Goal: Find specific page/section: Find specific page/section

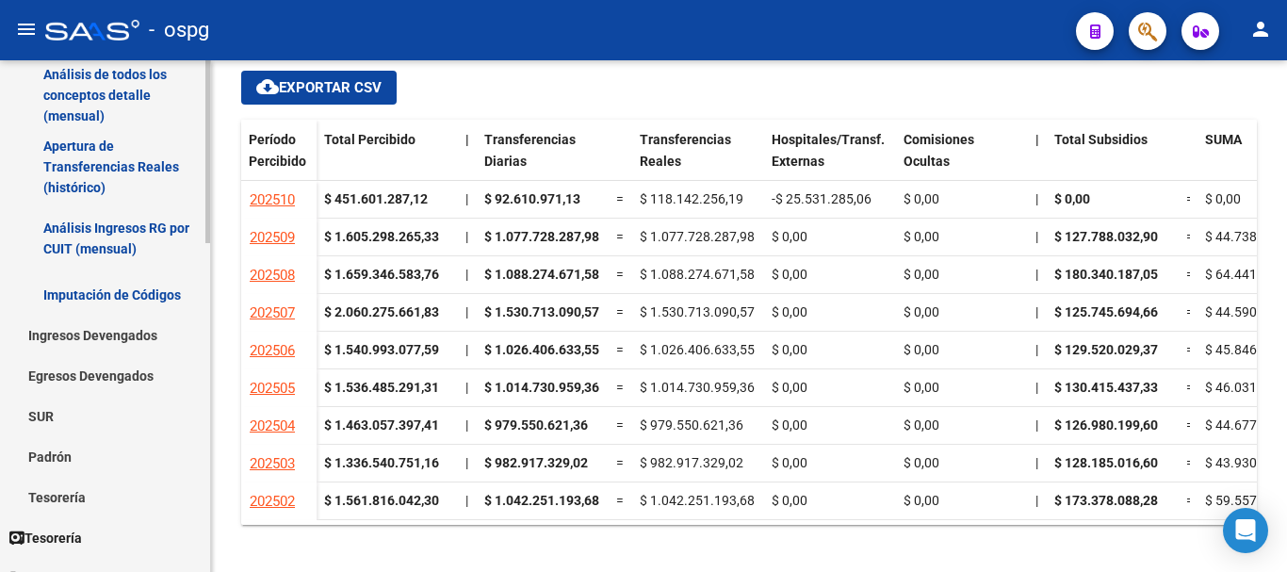
scroll to position [283, 0]
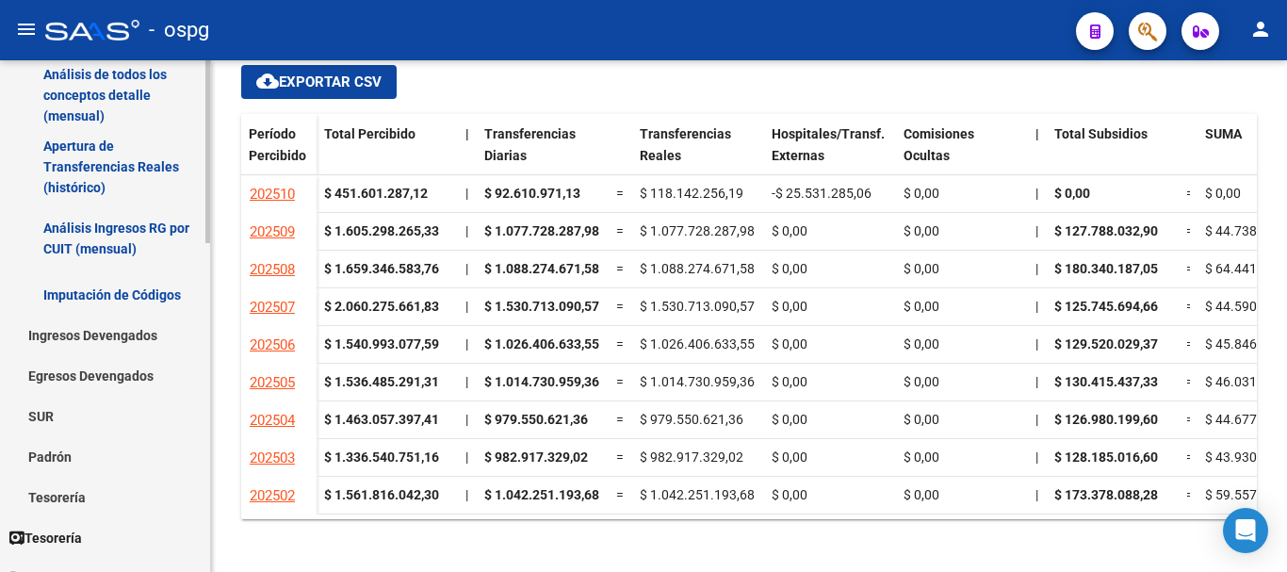
click at [57, 454] on link "Padrón" at bounding box center [105, 456] width 210 height 41
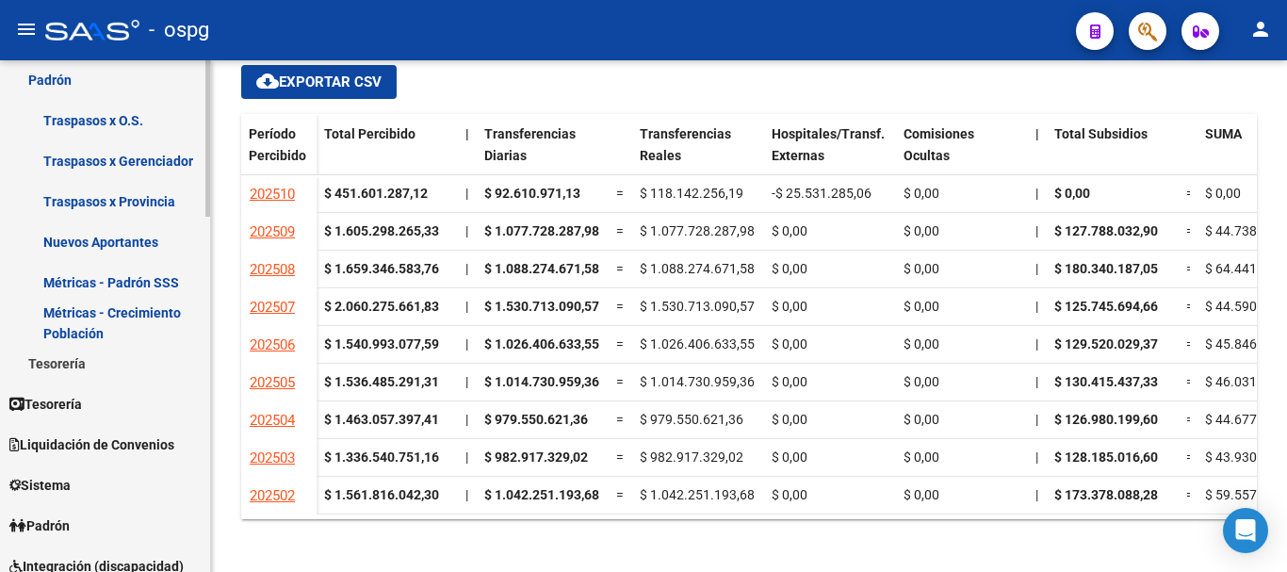
scroll to position [565, 0]
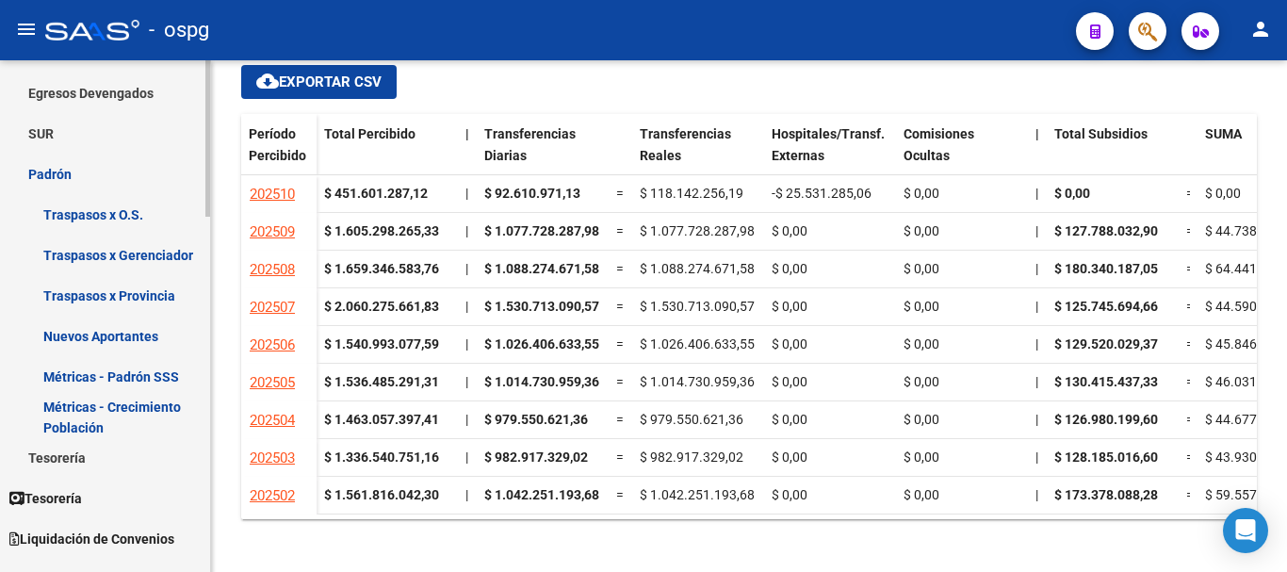
click at [59, 175] on link "Padrón" at bounding box center [105, 174] width 210 height 41
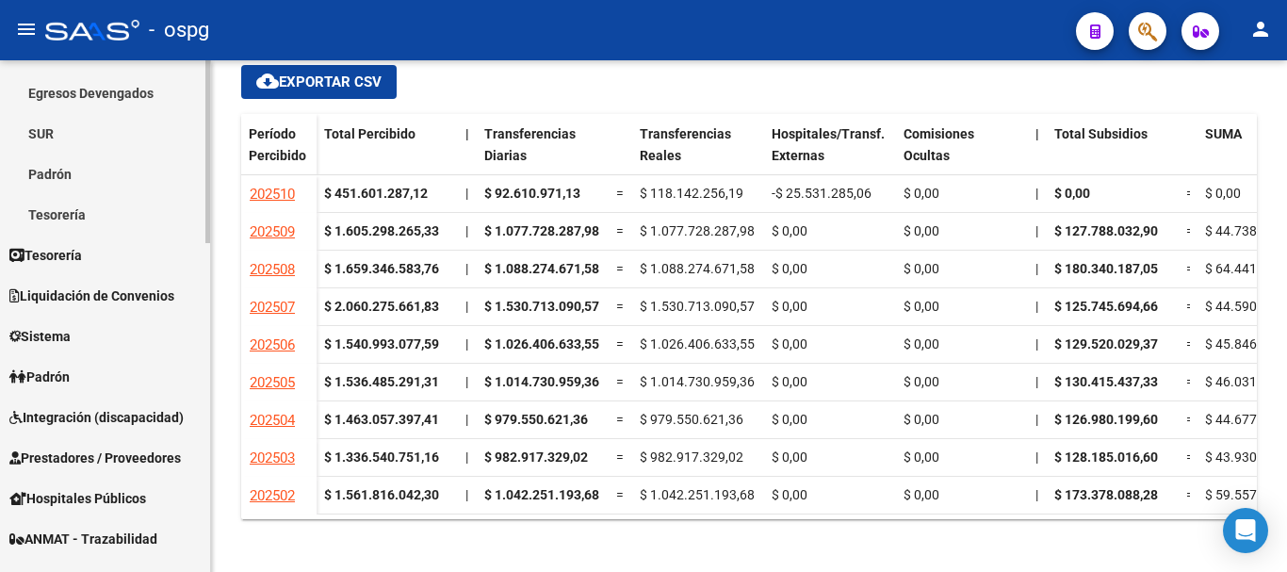
click at [59, 175] on link "Padrón" at bounding box center [105, 174] width 210 height 41
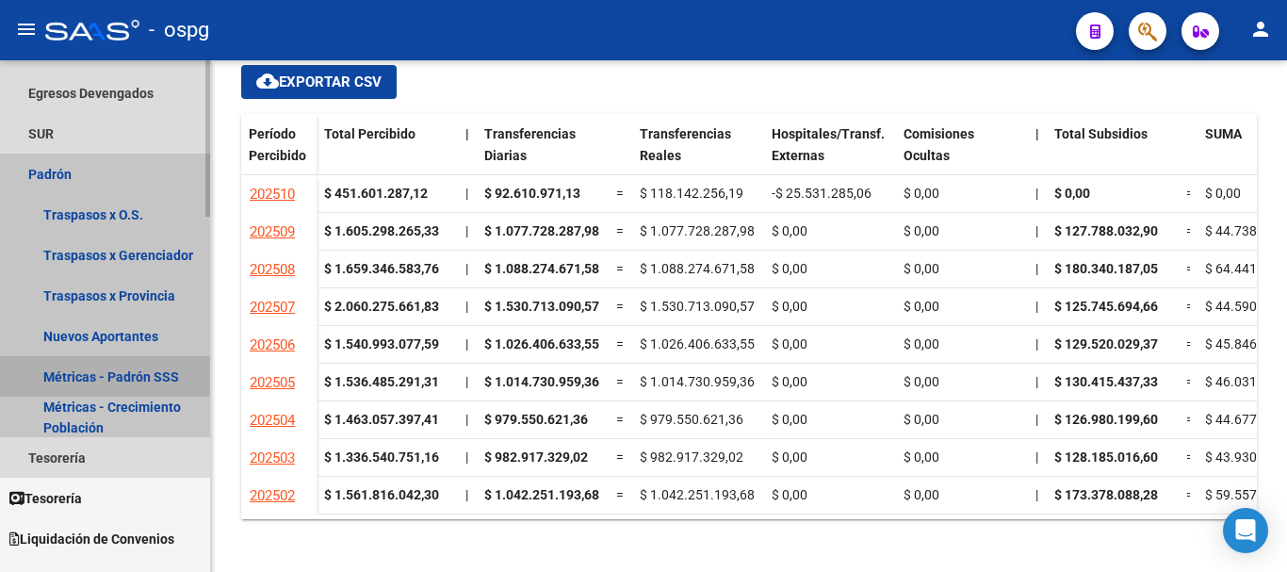
click at [159, 378] on link "Métricas - Padrón SSS" at bounding box center [105, 376] width 210 height 41
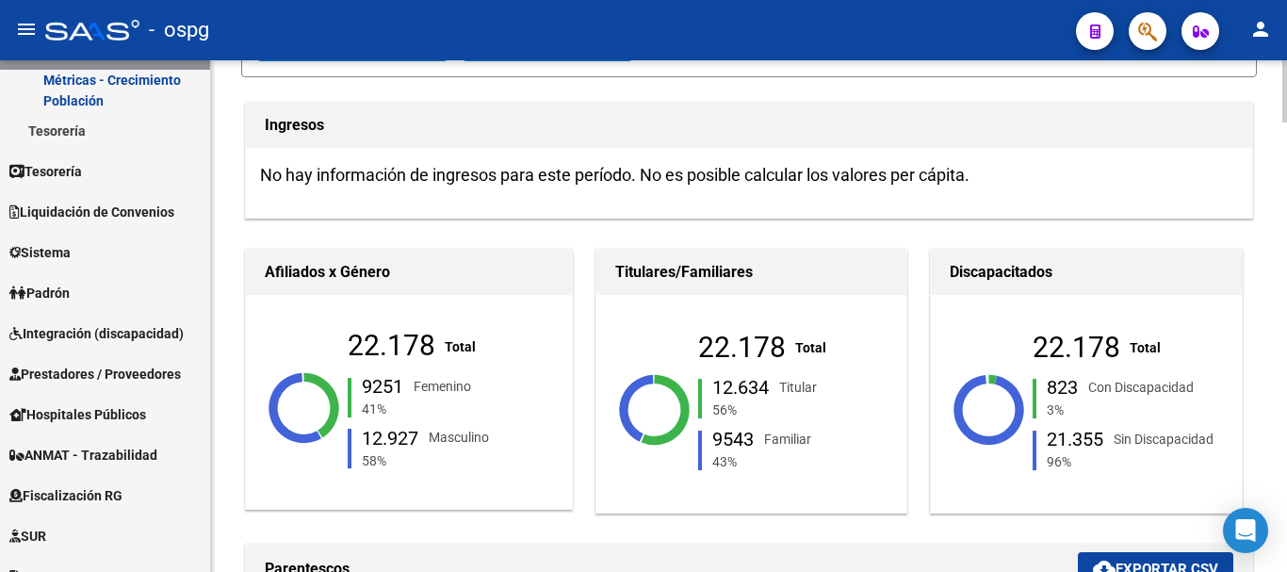
scroll to position [283, 0]
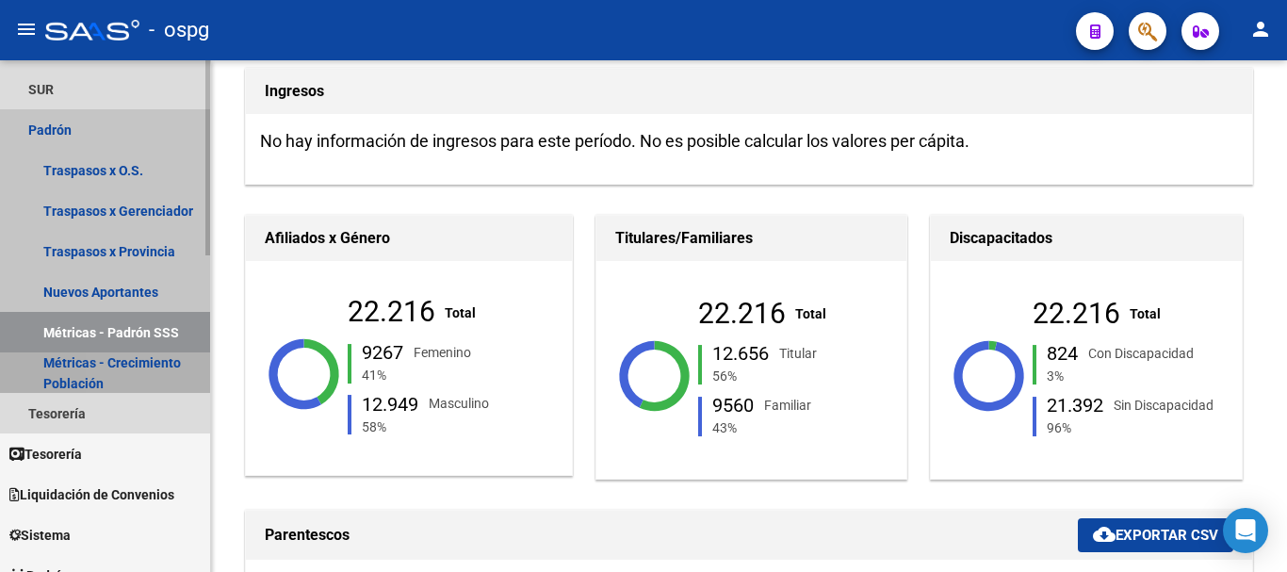
click at [131, 363] on link "Métricas - Crecimiento Población" at bounding box center [105, 372] width 210 height 41
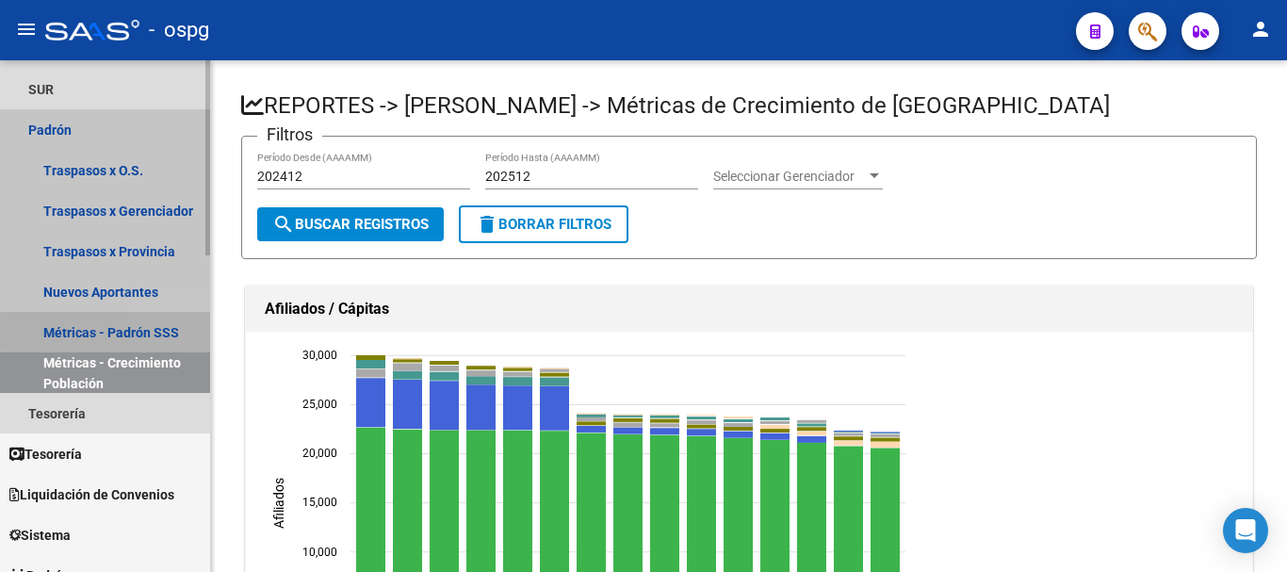
click at [172, 332] on link "Métricas - Padrón SSS" at bounding box center [105, 332] width 210 height 41
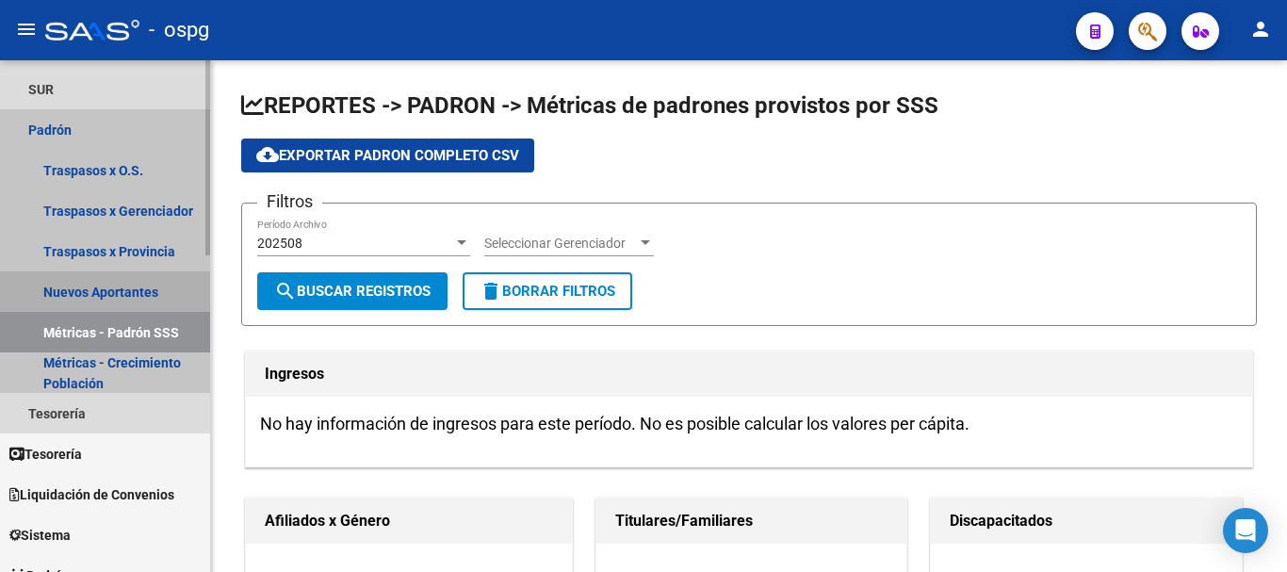
click at [149, 294] on link "Nuevos Aportantes" at bounding box center [105, 291] width 210 height 41
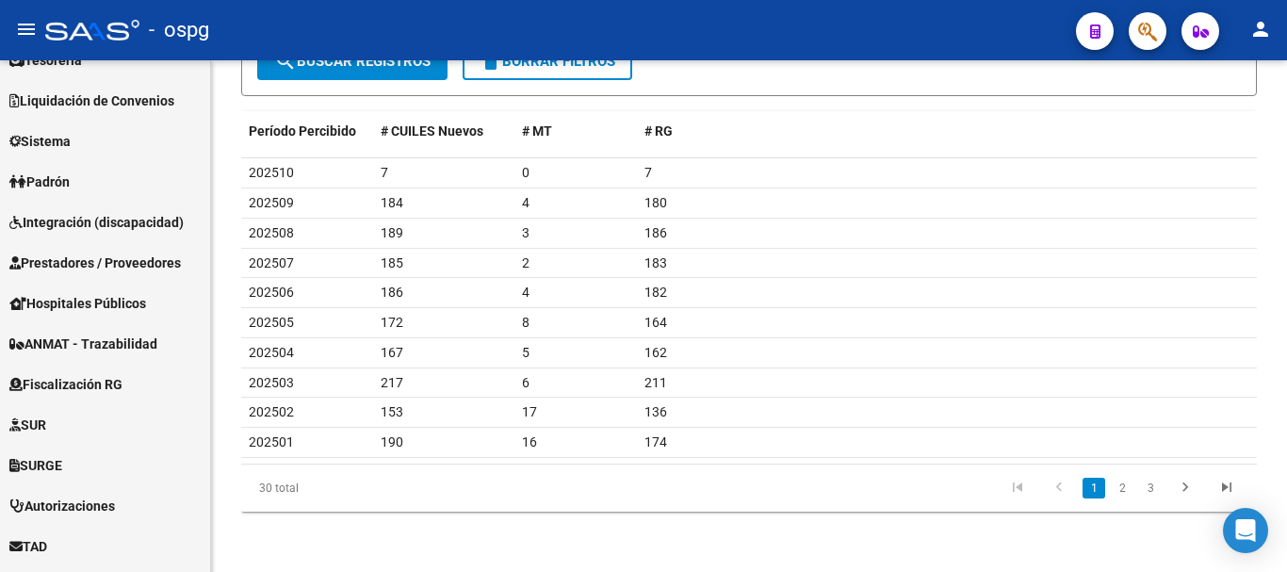
scroll to position [730, 0]
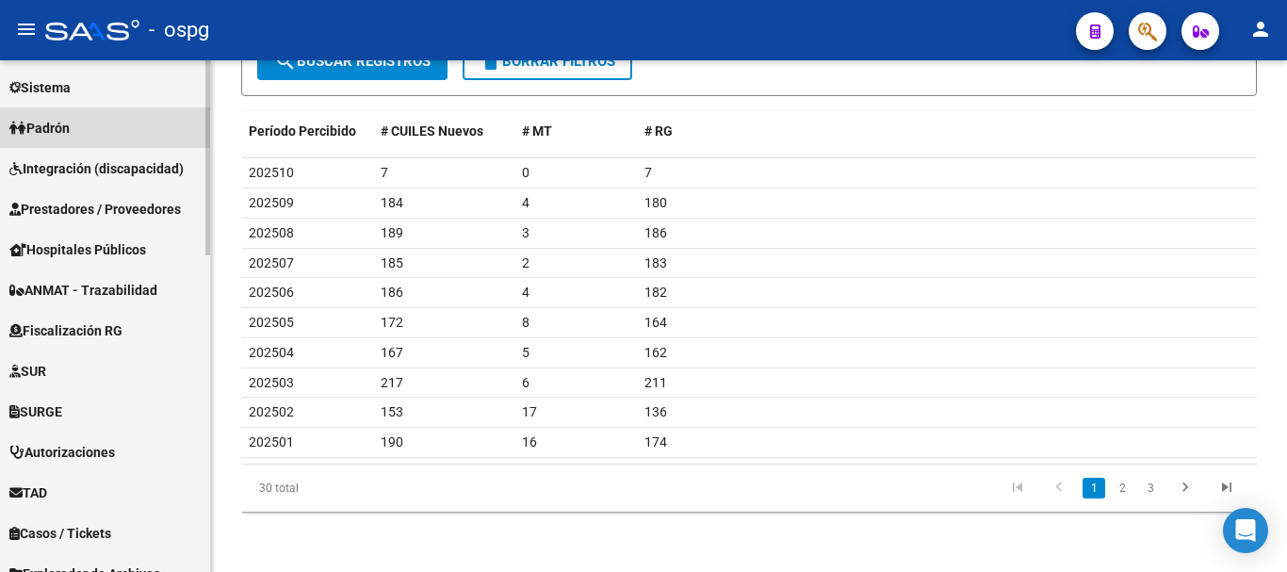
click at [65, 128] on span "Padrón" at bounding box center [39, 128] width 60 height 21
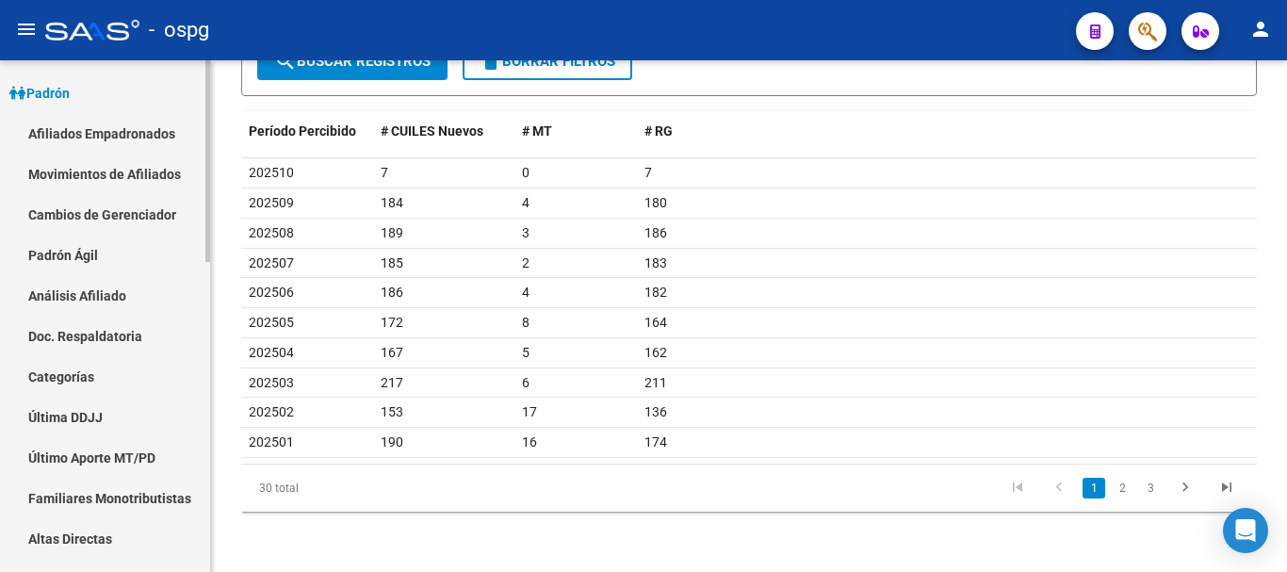
scroll to position [204, 0]
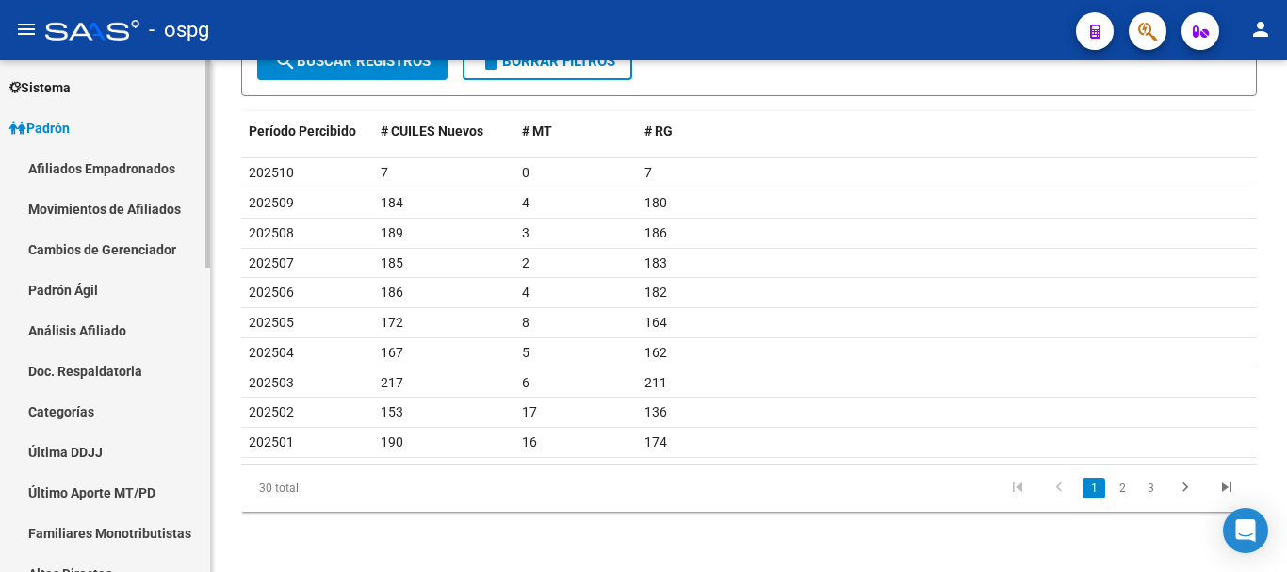
click at [65, 129] on span "Padrón" at bounding box center [39, 128] width 60 height 21
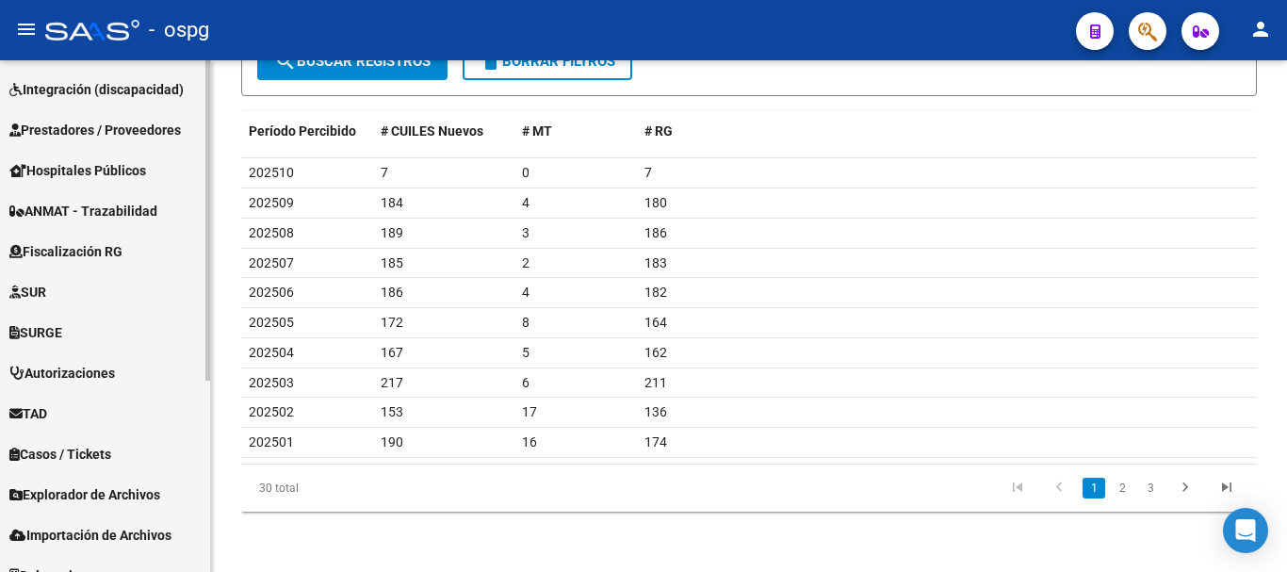
scroll to position [306, 0]
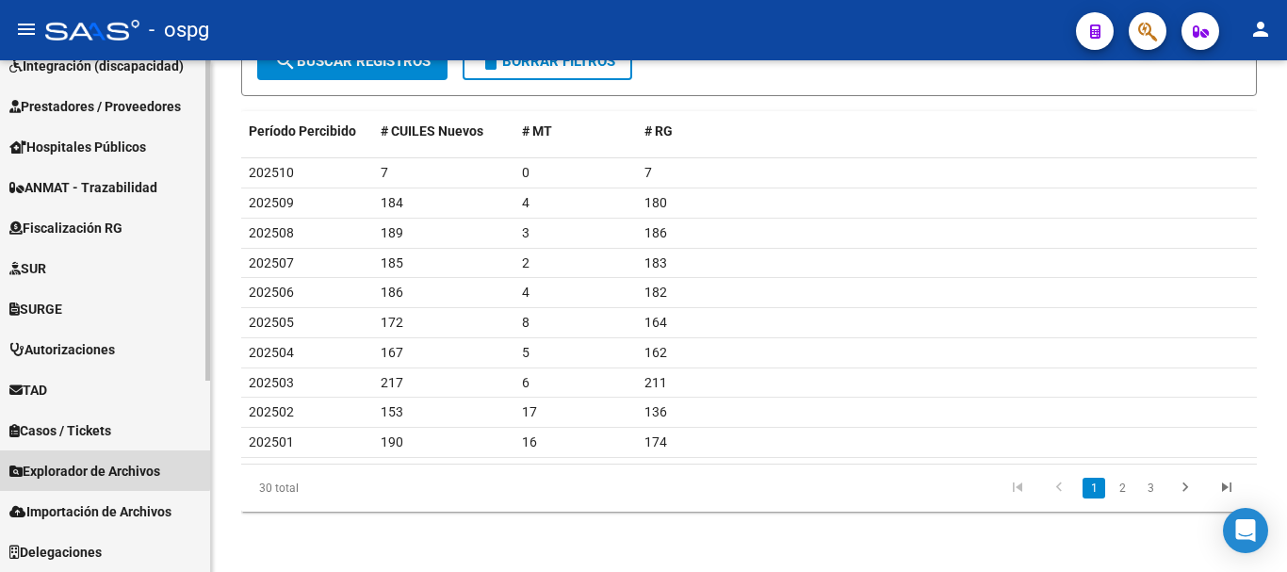
click at [99, 459] on link "Explorador de Archivos" at bounding box center [105, 470] width 210 height 41
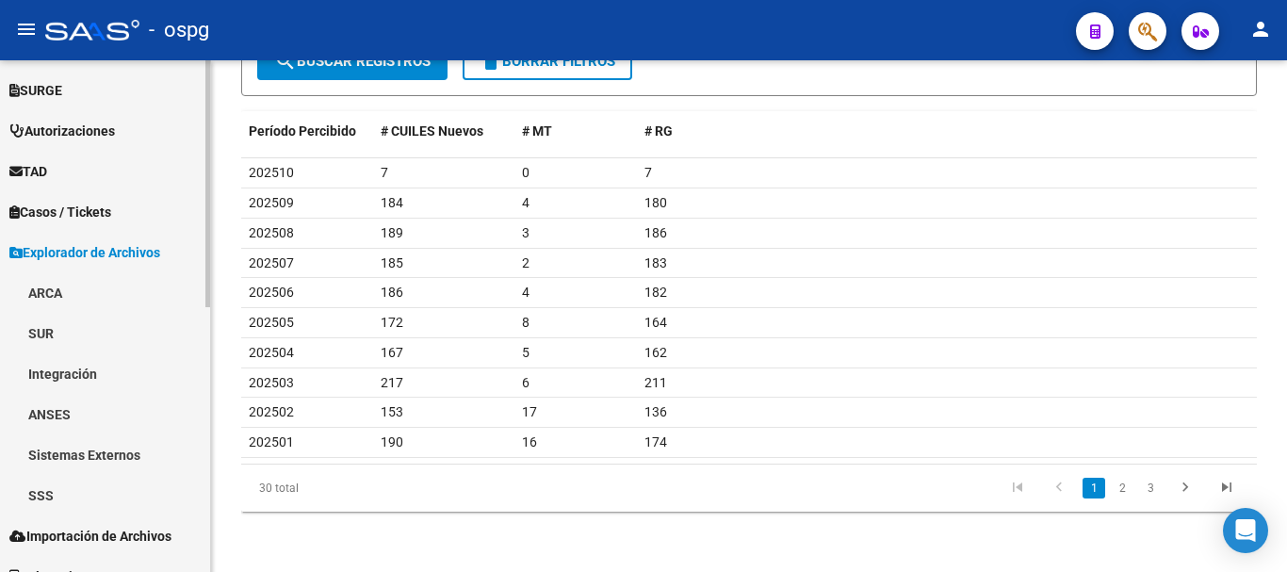
scroll to position [549, 0]
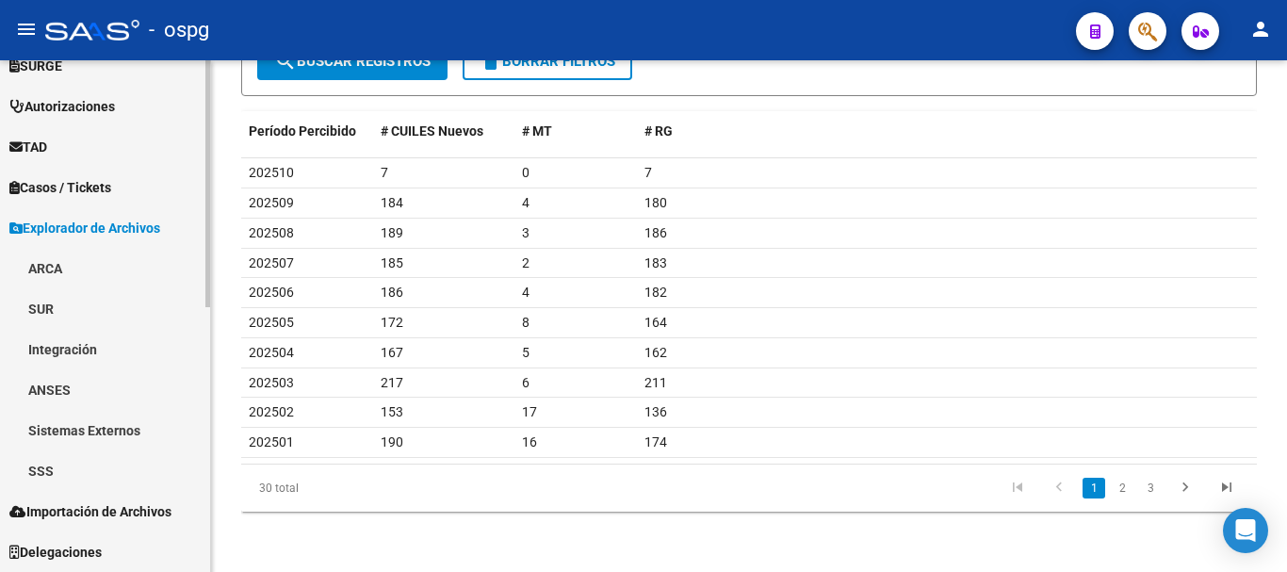
click at [34, 472] on link "SSS" at bounding box center [105, 470] width 210 height 41
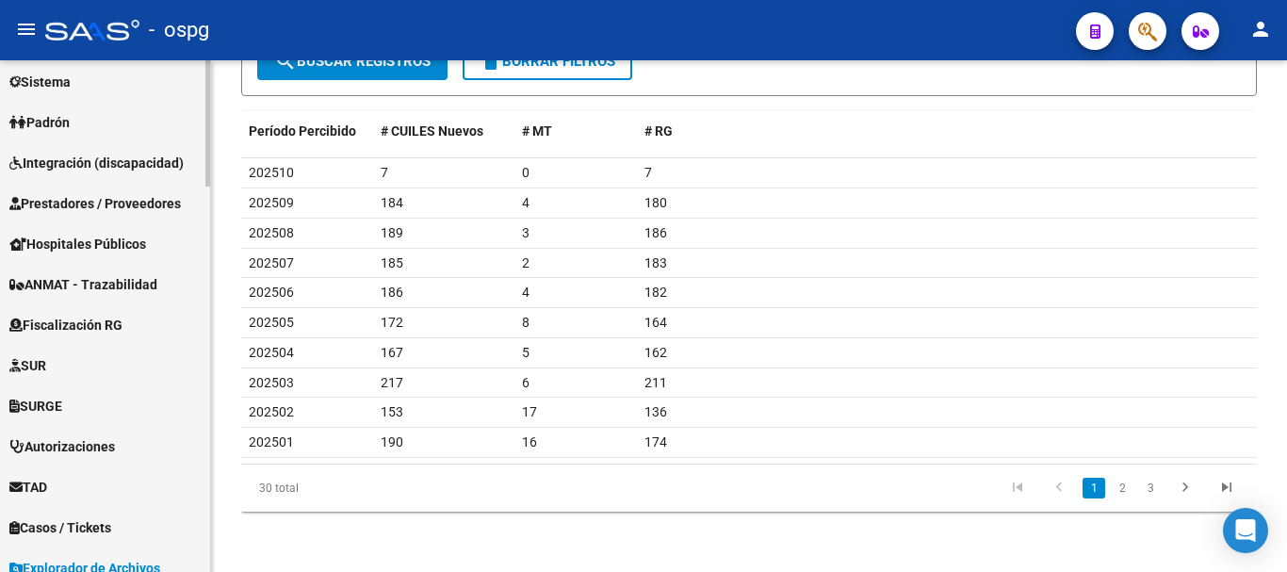
scroll to position [172, 0]
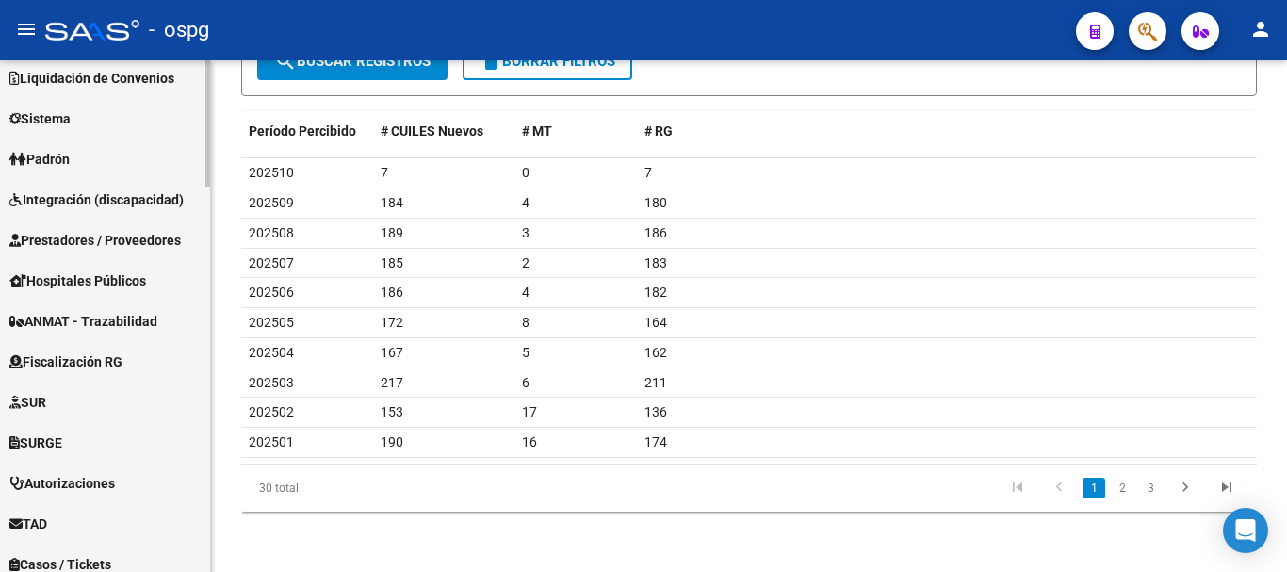
click at [69, 157] on span "Padrón" at bounding box center [39, 159] width 60 height 21
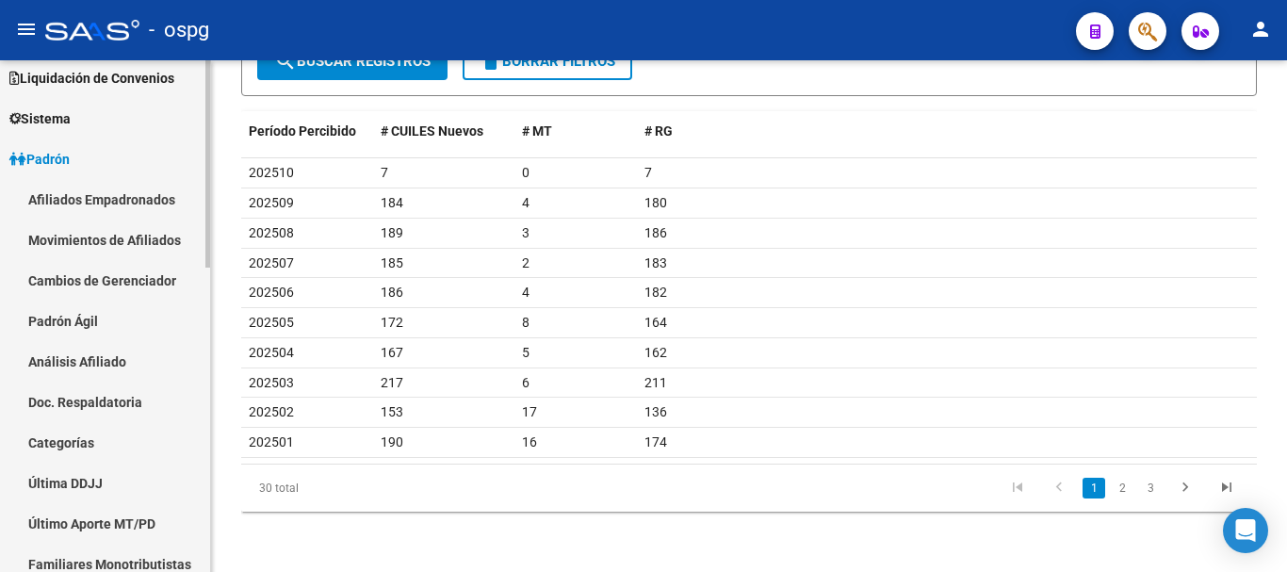
click at [150, 196] on link "Afiliados Empadronados" at bounding box center [105, 199] width 210 height 41
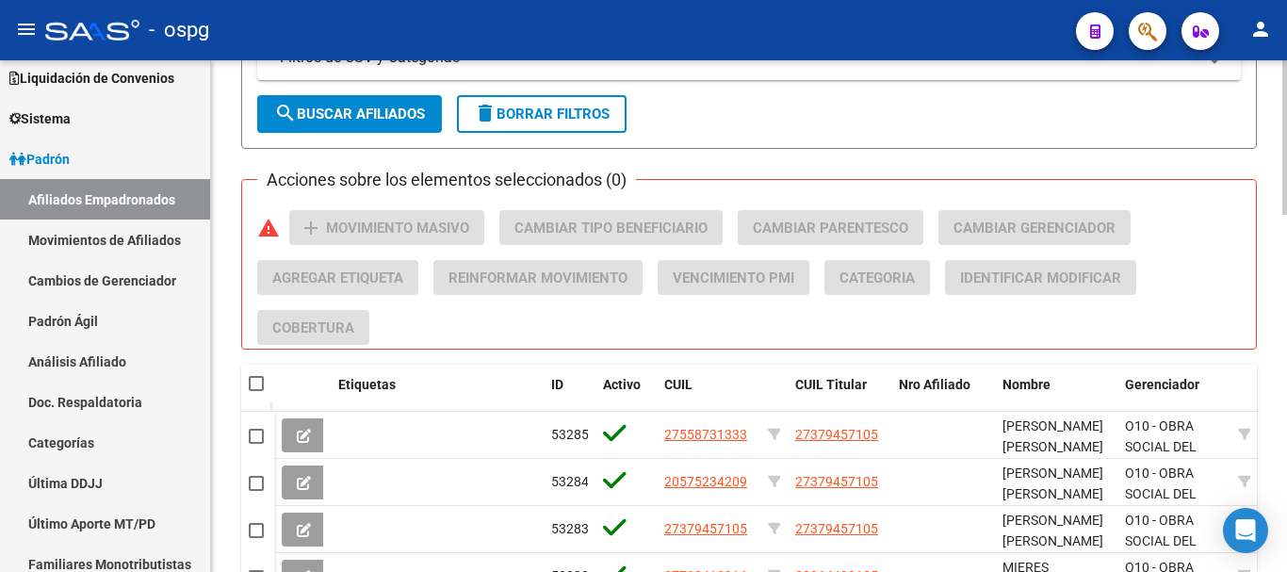
scroll to position [1187, 0]
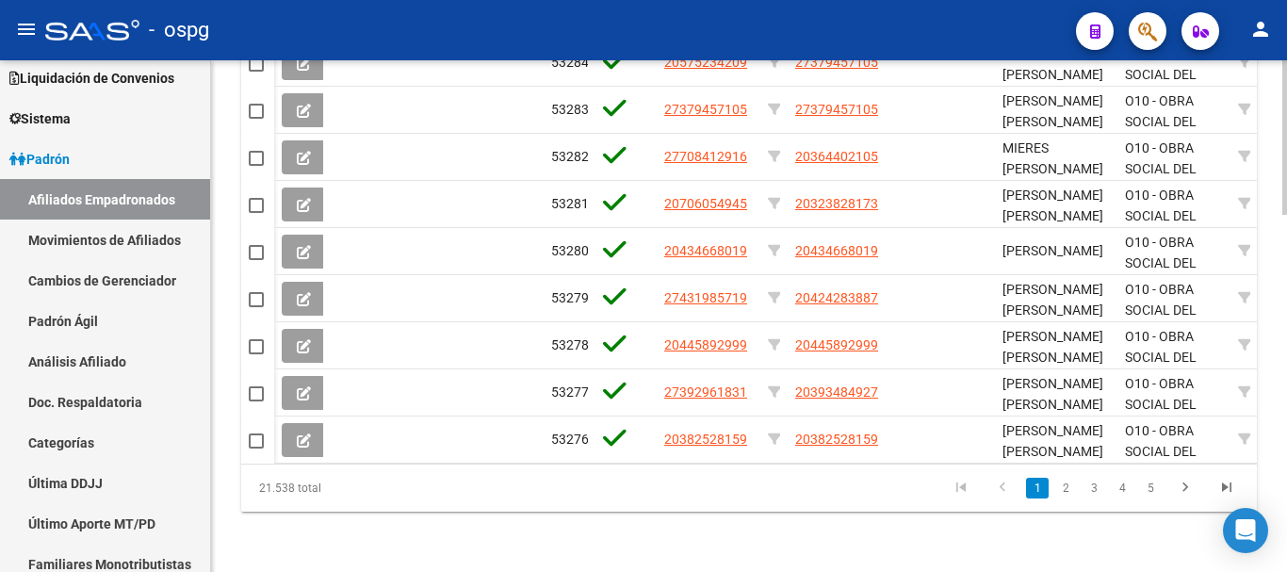
click at [1285, 500] on div at bounding box center [1285, 316] width 5 height 512
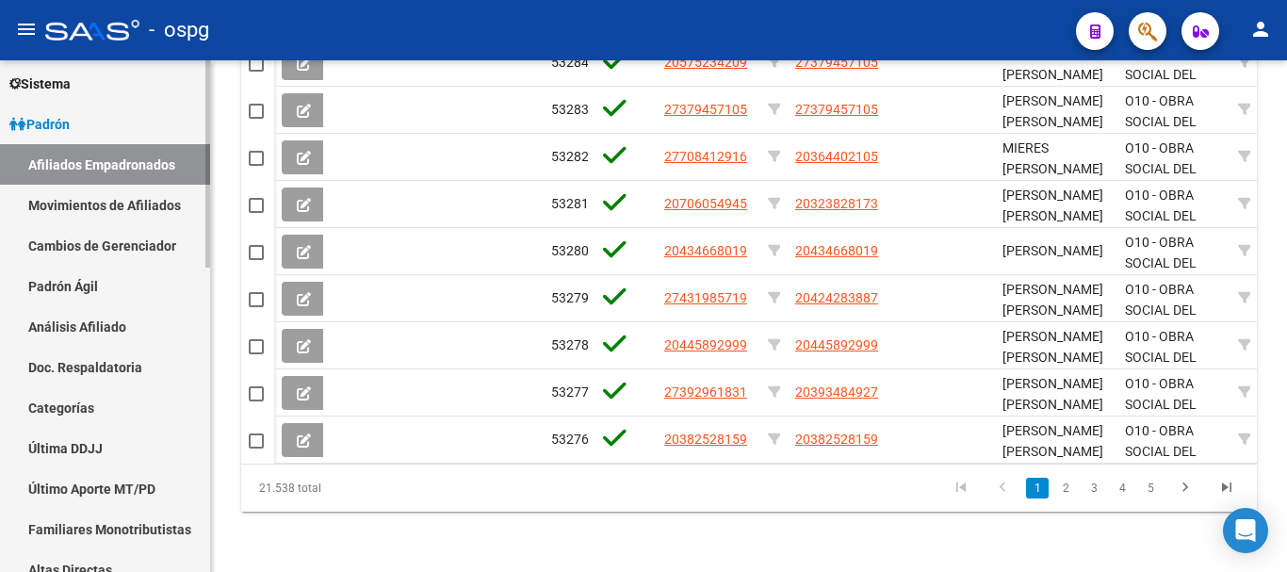
scroll to position [78, 0]
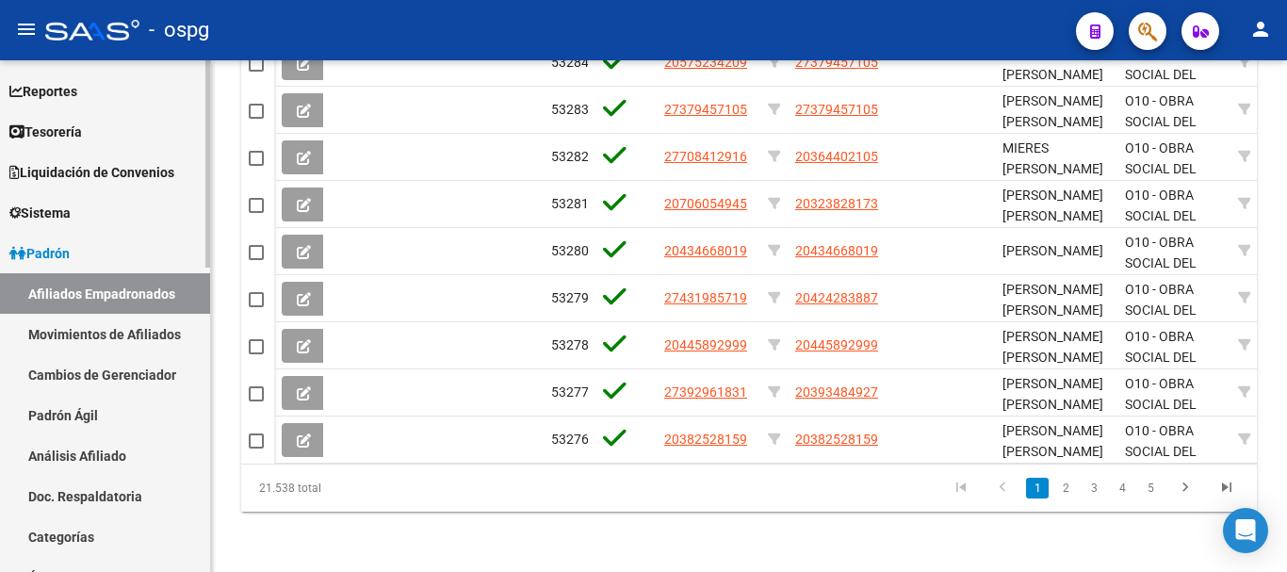
click at [57, 417] on link "Padrón Ágil" at bounding box center [105, 415] width 210 height 41
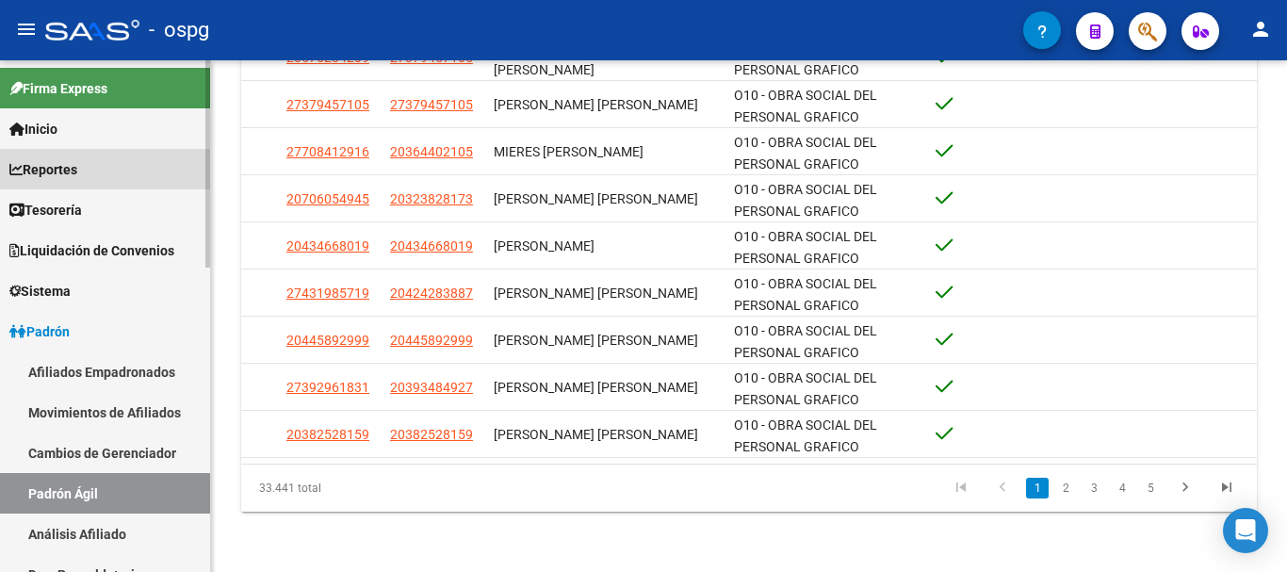
click at [57, 172] on span "Reportes" at bounding box center [43, 169] width 68 height 21
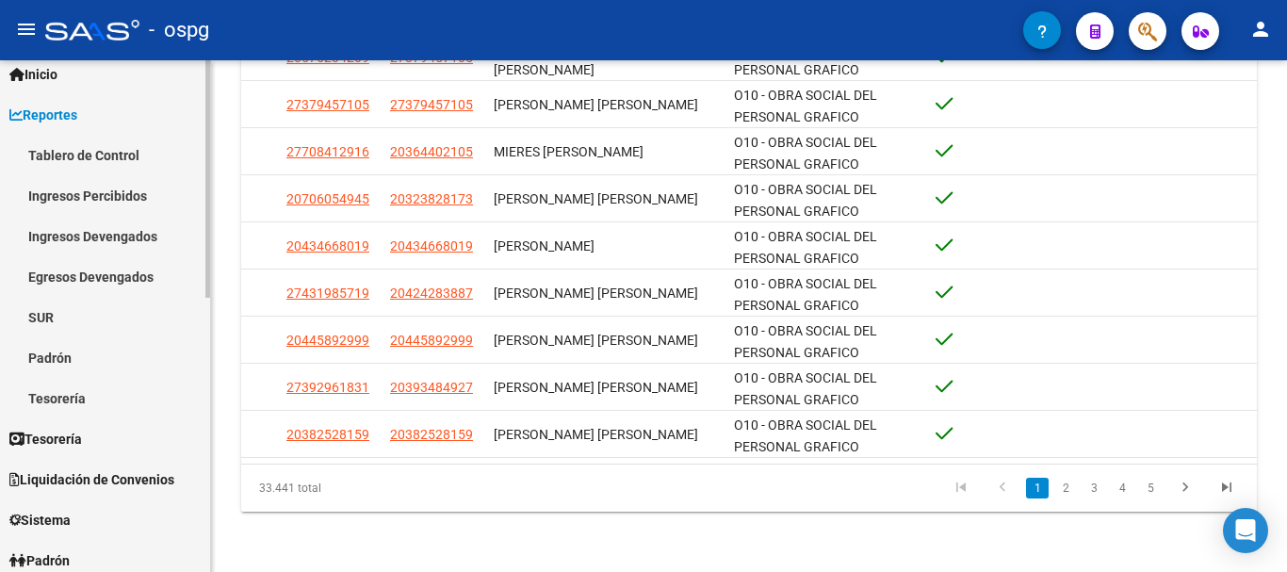
scroll to position [94, 0]
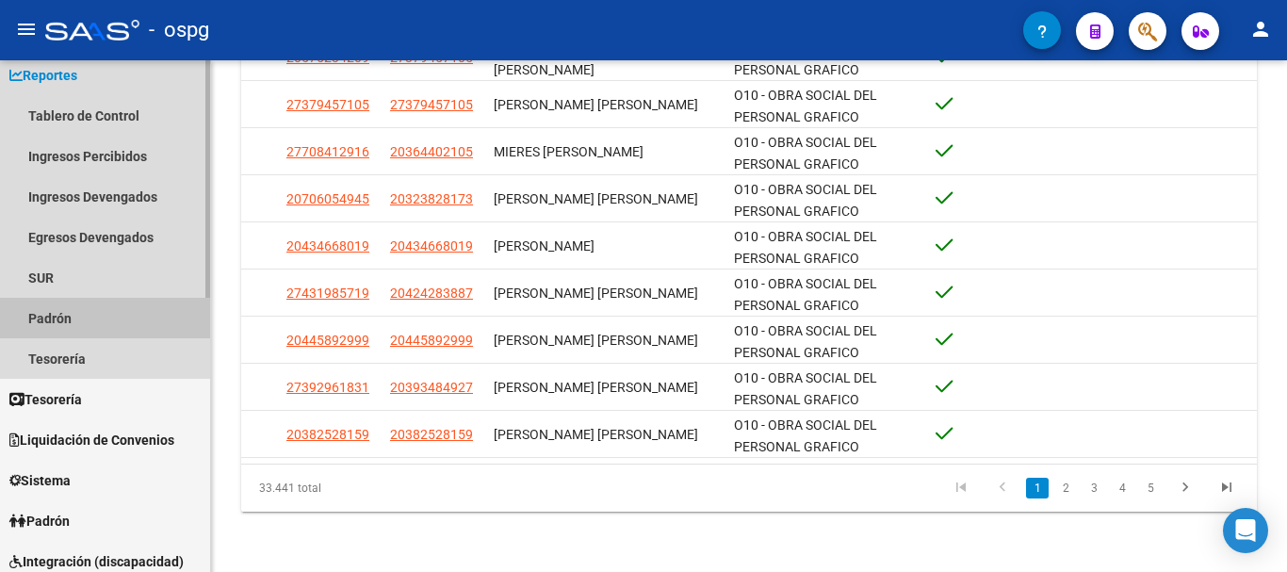
click at [63, 320] on link "Padrón" at bounding box center [105, 318] width 210 height 41
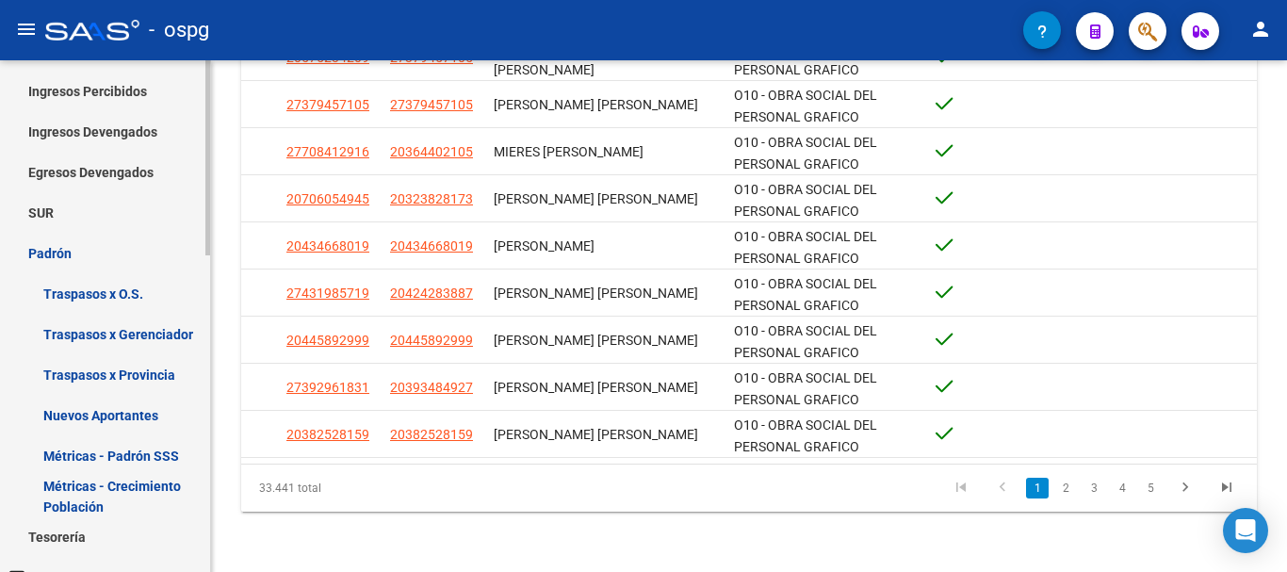
scroll to position [188, 0]
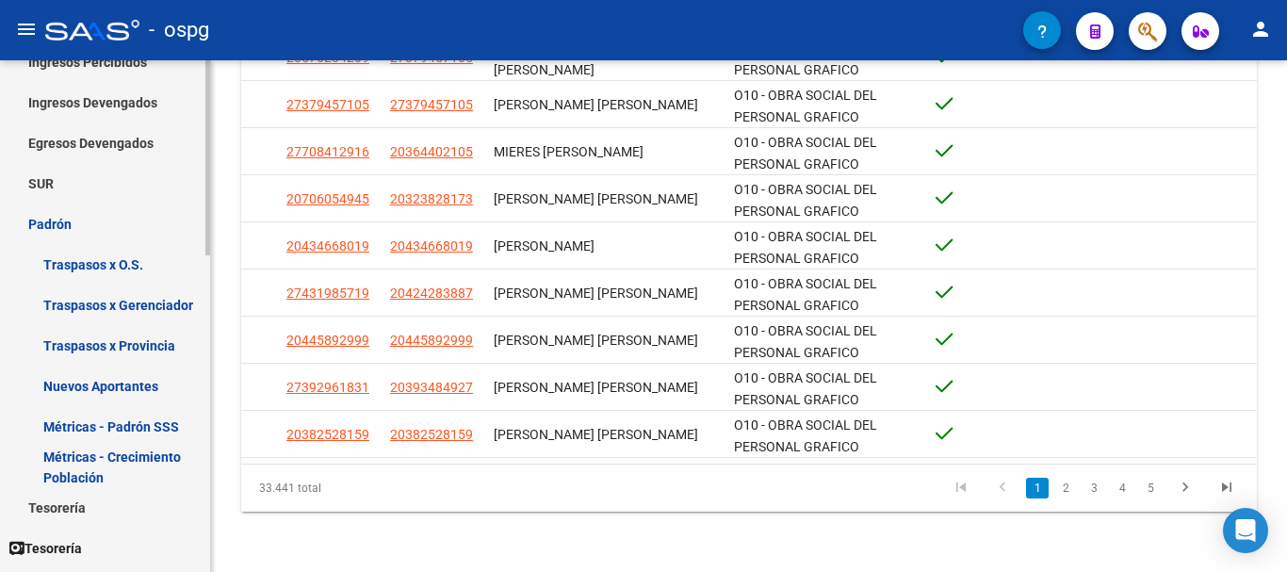
click at [142, 426] on link "Métricas - Padrón SSS" at bounding box center [105, 426] width 210 height 41
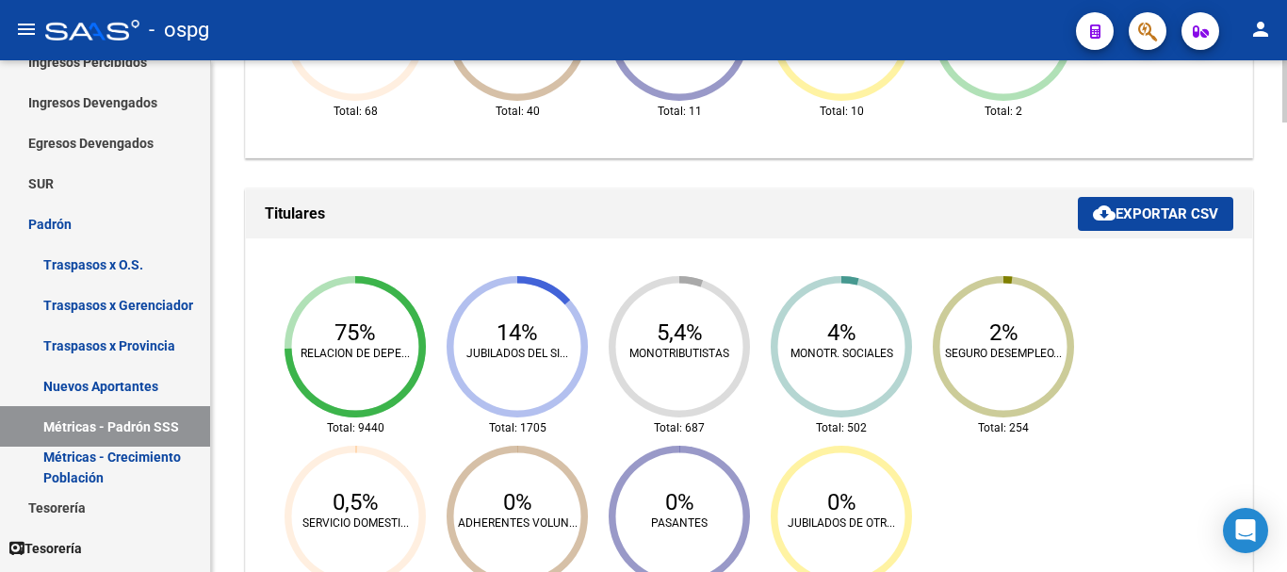
scroll to position [1129, 0]
